Goal: Navigation & Orientation: Find specific page/section

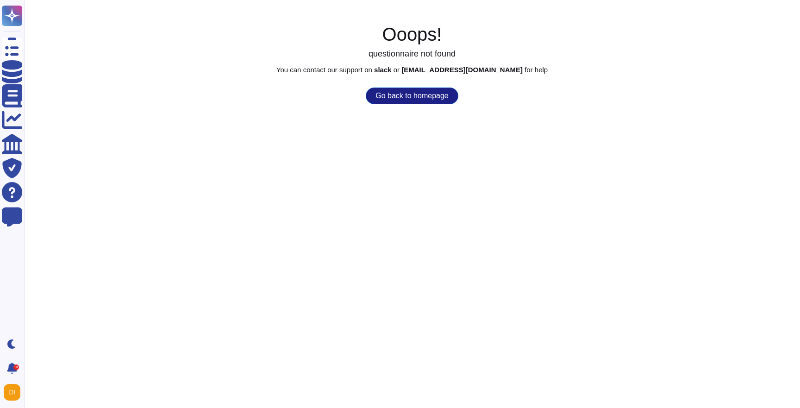
click at [425, 97] on button "Go back to homepage" at bounding box center [412, 96] width 92 height 17
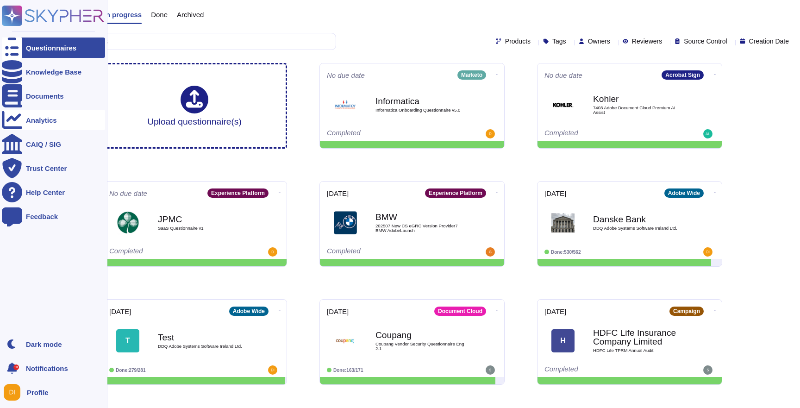
click at [43, 120] on div "Analytics" at bounding box center [41, 120] width 31 height 7
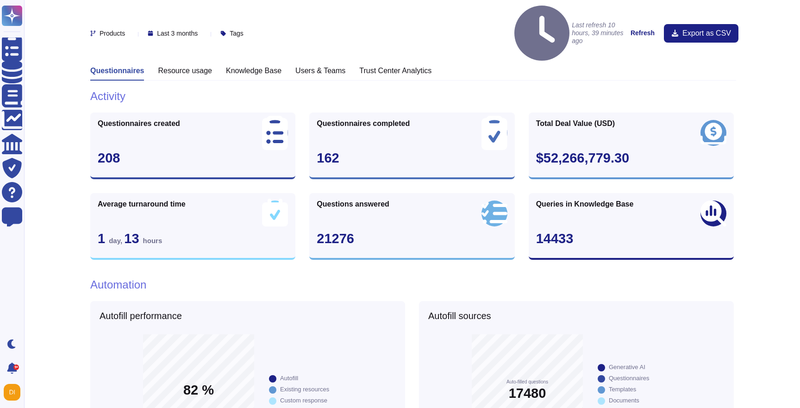
click at [203, 66] on h3 "Resource usage" at bounding box center [185, 70] width 54 height 9
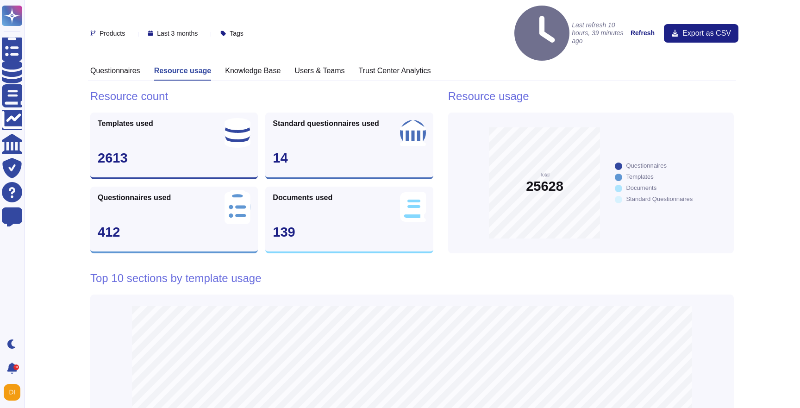
click at [248, 66] on h3 "Knowledge Base" at bounding box center [253, 70] width 56 height 9
